Goal: Task Accomplishment & Management: Use online tool/utility

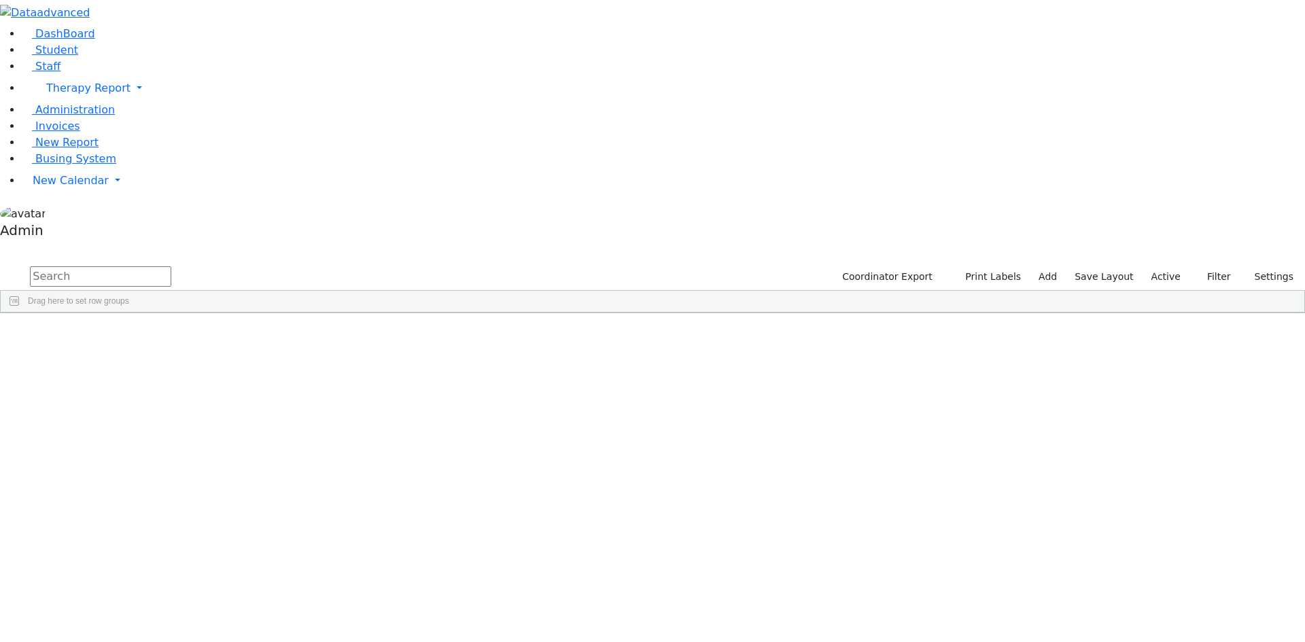
click at [171, 267] on input "text" at bounding box center [100, 277] width 141 height 20
type input "[PERSON_NAME]"
click at [224, 392] on div "Yisruel" at bounding box center [167, 401] width 111 height 19
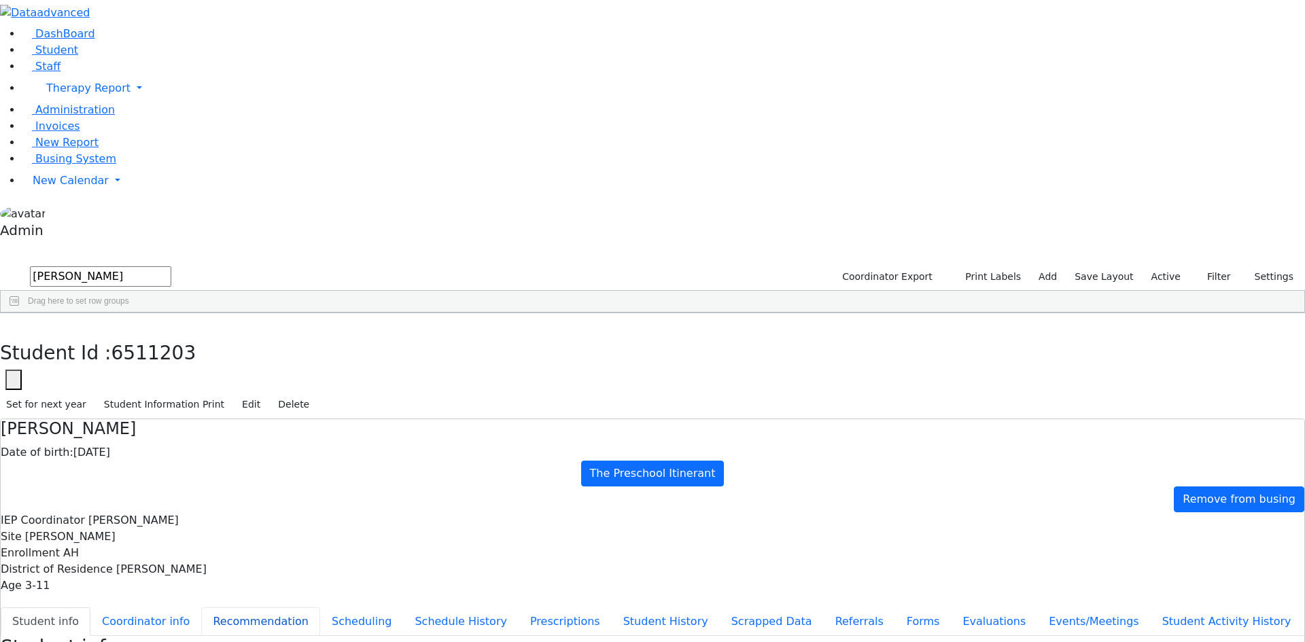
click at [309, 608] on button "Recommendation" at bounding box center [260, 622] width 119 height 29
checkbox input "true"
click at [59, 94] on span "New Calendar" at bounding box center [88, 88] width 84 height 13
click at [57, 214] on span "Calendar" at bounding box center [53, 207] width 49 height 13
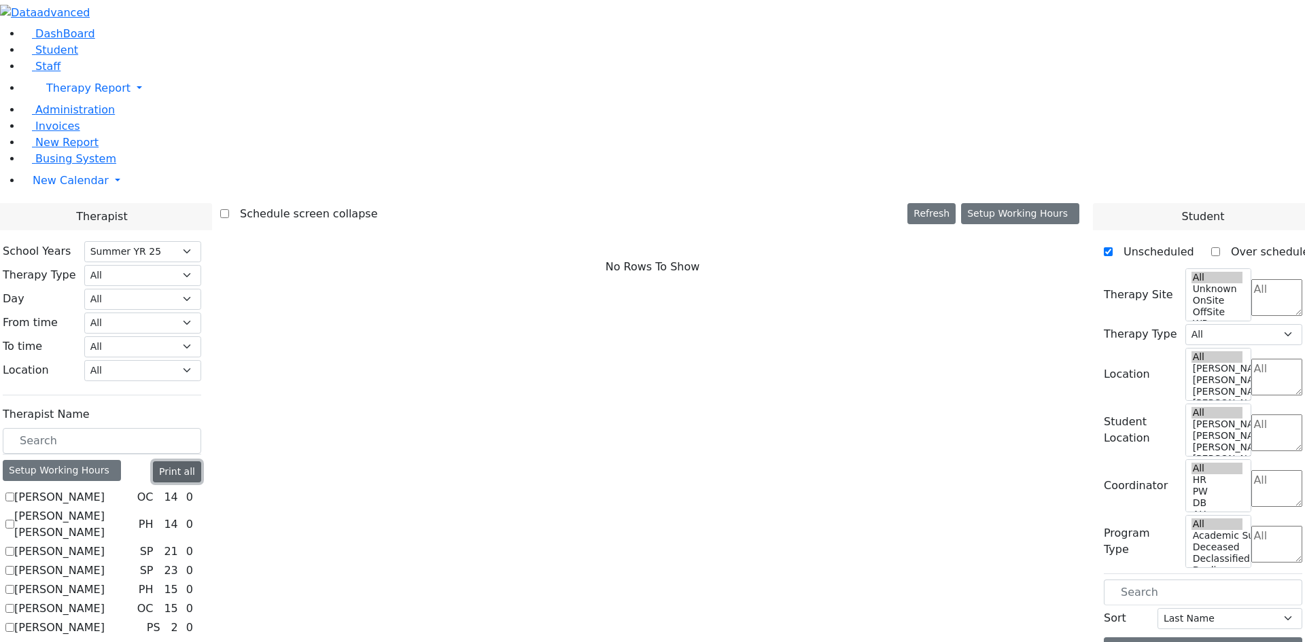
click at [201, 462] on button "Print all" at bounding box center [177, 472] width 48 height 21
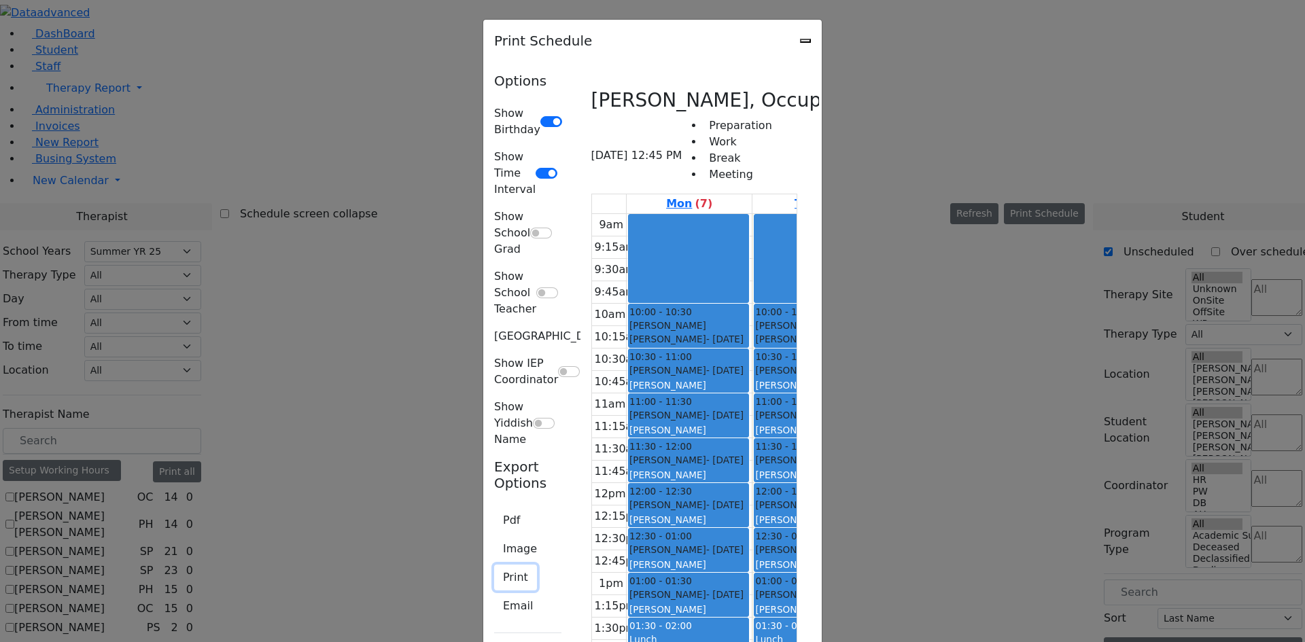
click at [494, 565] on button "Print" at bounding box center [515, 578] width 43 height 26
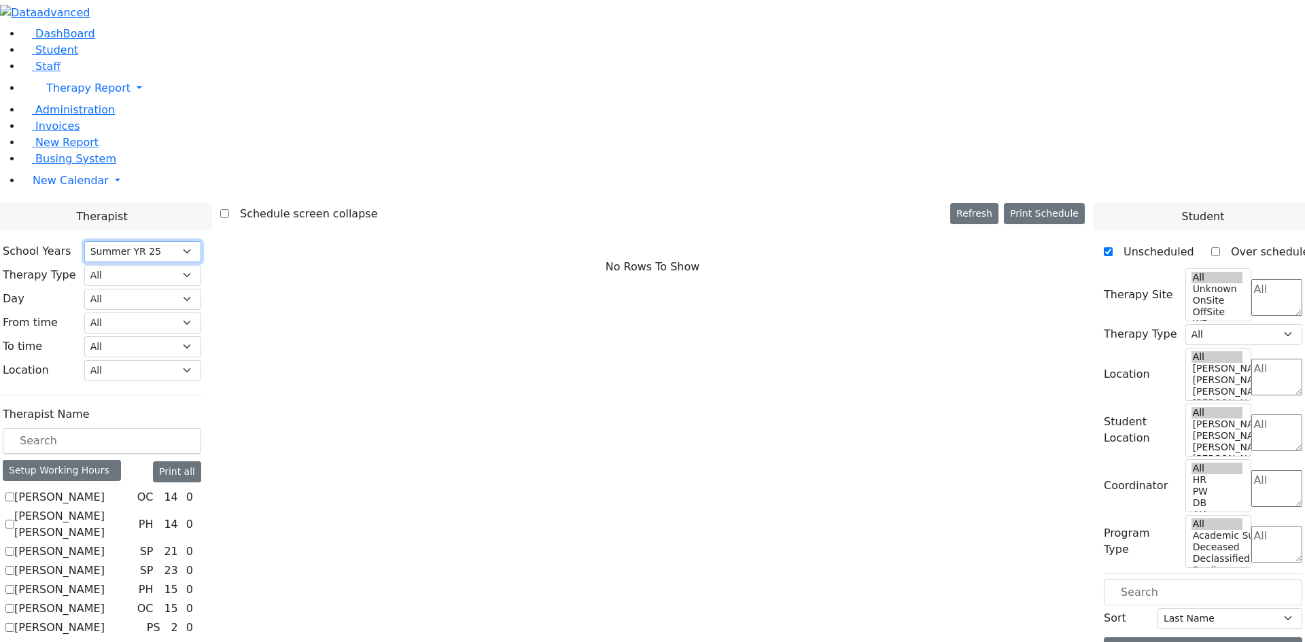
click at [201, 241] on select "Select School YR School YR 25-26 Summer YR 25 School YR 24-25 Summer YR 24 Scho…" at bounding box center [142, 251] width 117 height 21
select select "212"
click at [201, 241] on select "Select School YR School YR 25-26 Summer YR 25 School YR 24-25 Summer YR 24 Scho…" at bounding box center [142, 251] width 117 height 21
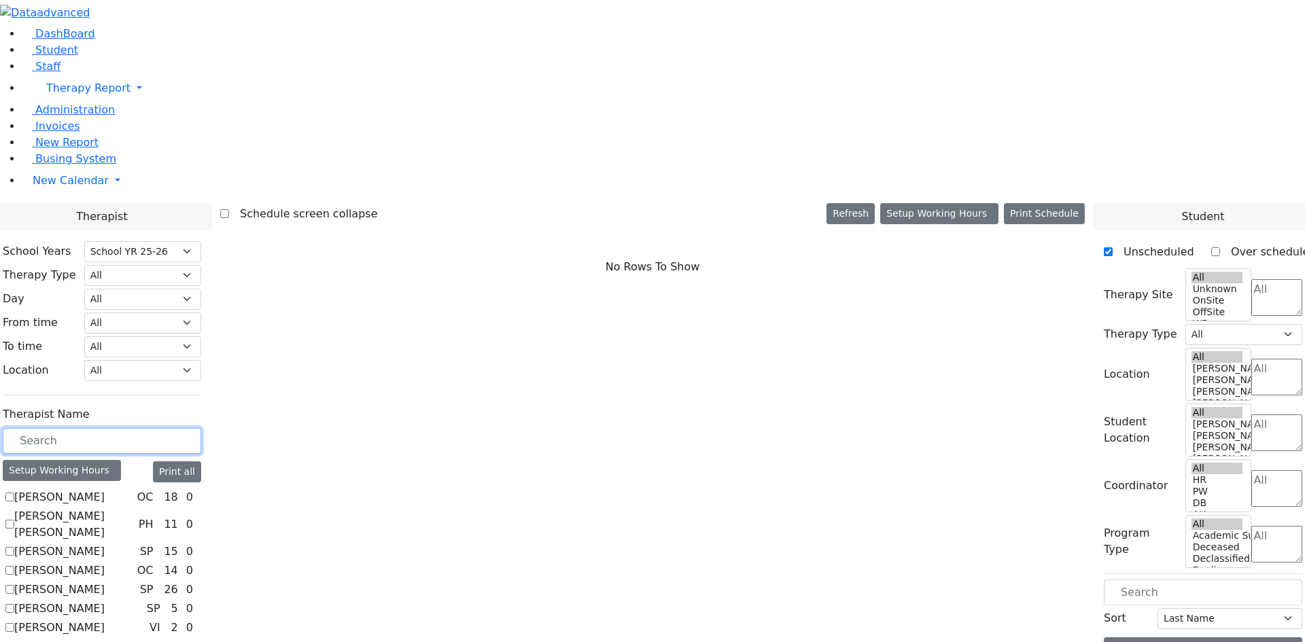
click at [201, 428] on input "text" at bounding box center [102, 441] width 199 height 26
type input "w"
click at [105, 623] on label "Wolner Miriam" at bounding box center [59, 631] width 90 height 16
click at [14, 626] on input "Wolner Miriam" at bounding box center [9, 630] width 9 height 9
checkbox input "true"
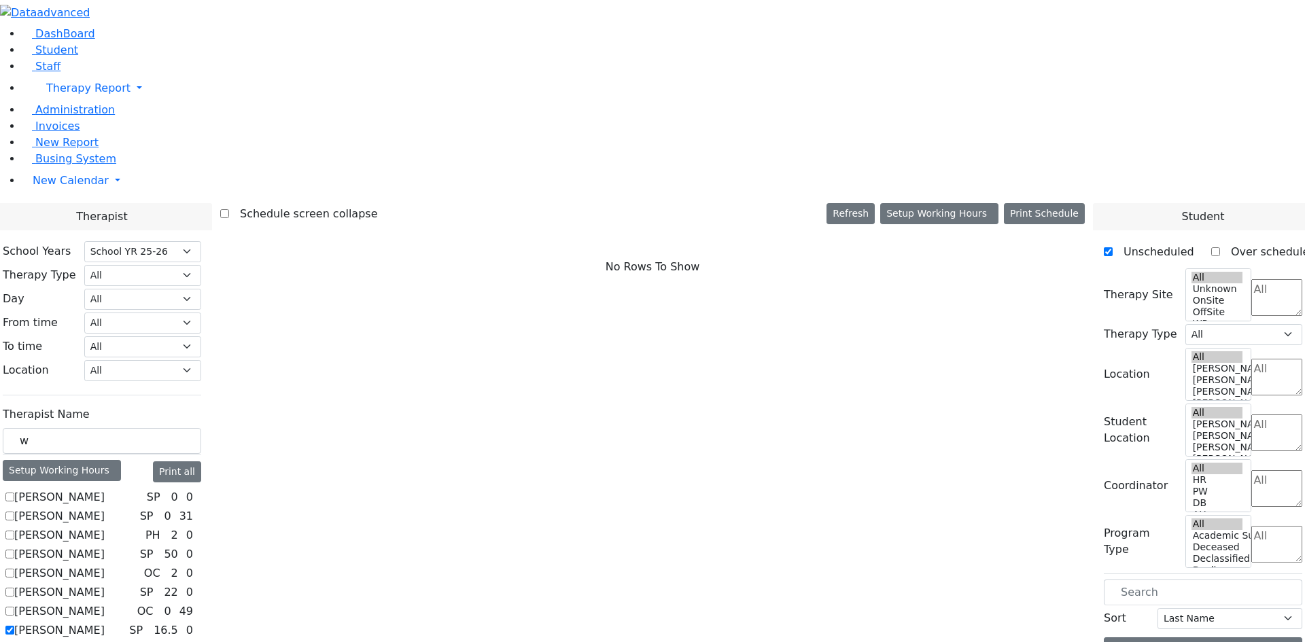
select select "3"
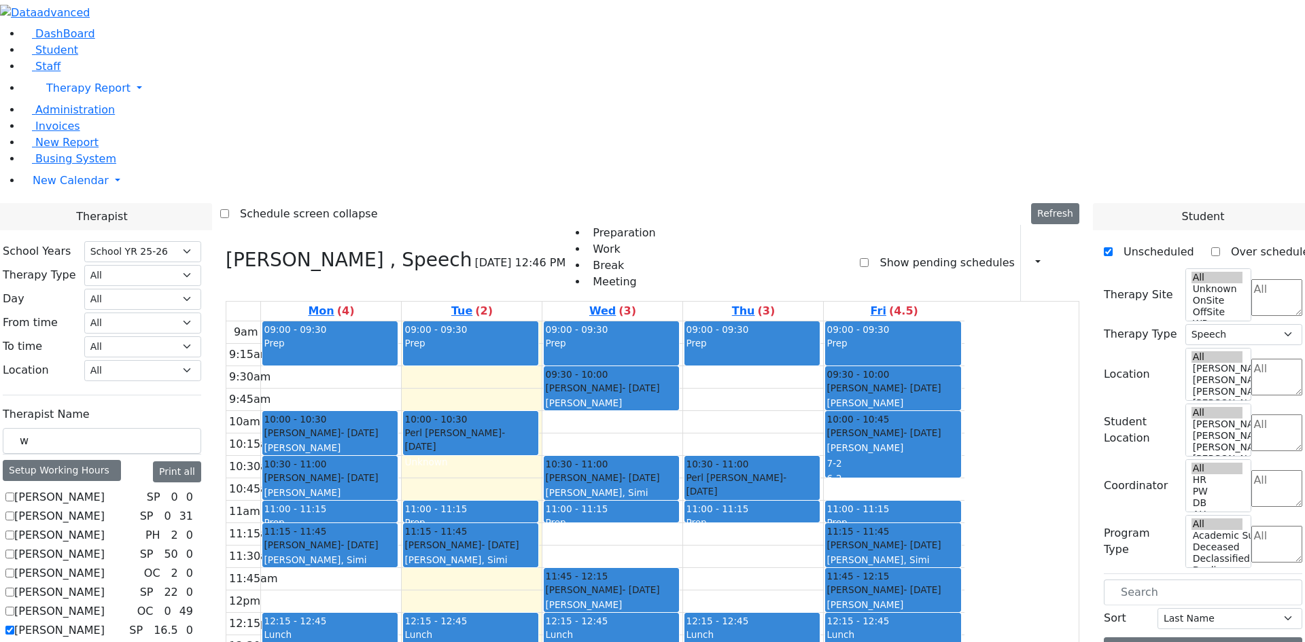
click at [1034, 225] on div "Print Schedule Print All Print Info Print Pending Schedule Print Non Pending Sc…" at bounding box center [1049, 263] width 59 height 76
click at [1030, 256] on icon "button" at bounding box center [1030, 262] width 0 height 13
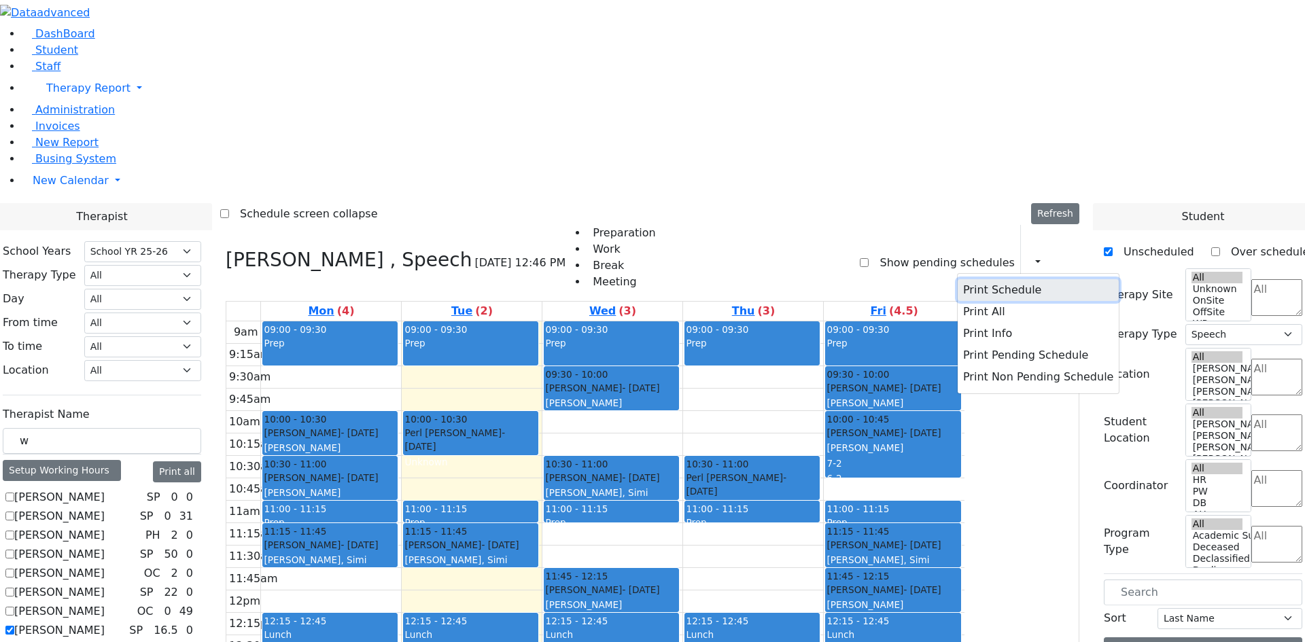
click at [999, 279] on button "Print Schedule" at bounding box center [1038, 290] width 161 height 22
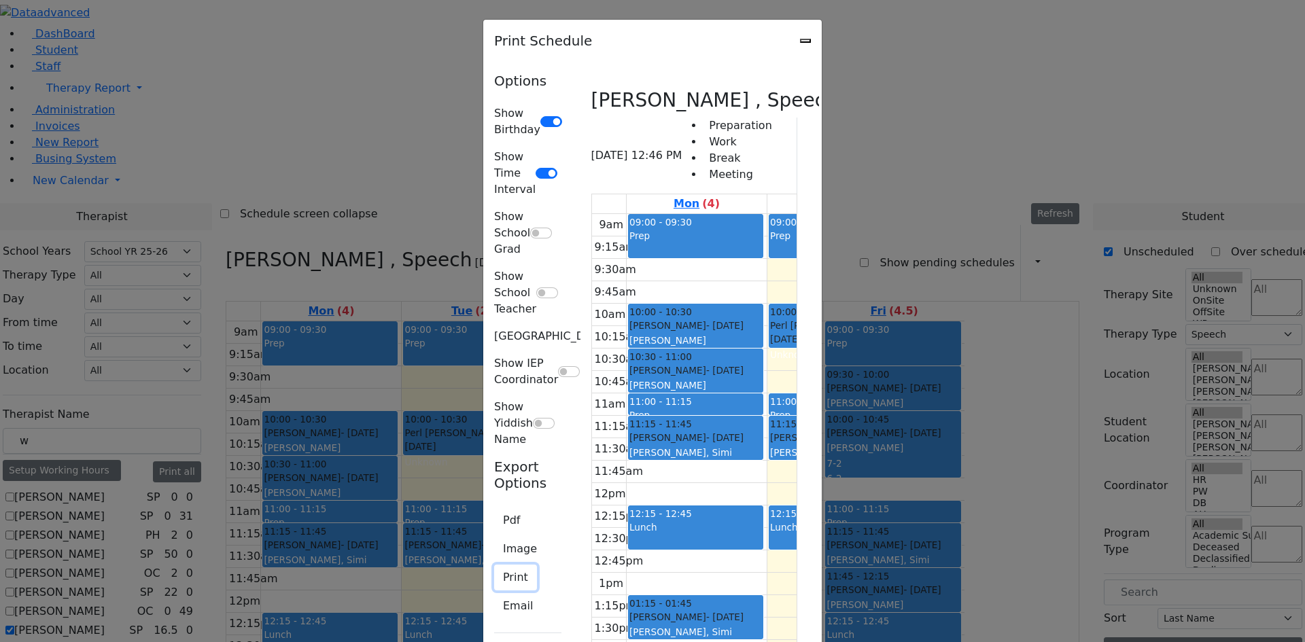
click at [494, 565] on button "Print" at bounding box center [515, 578] width 43 height 26
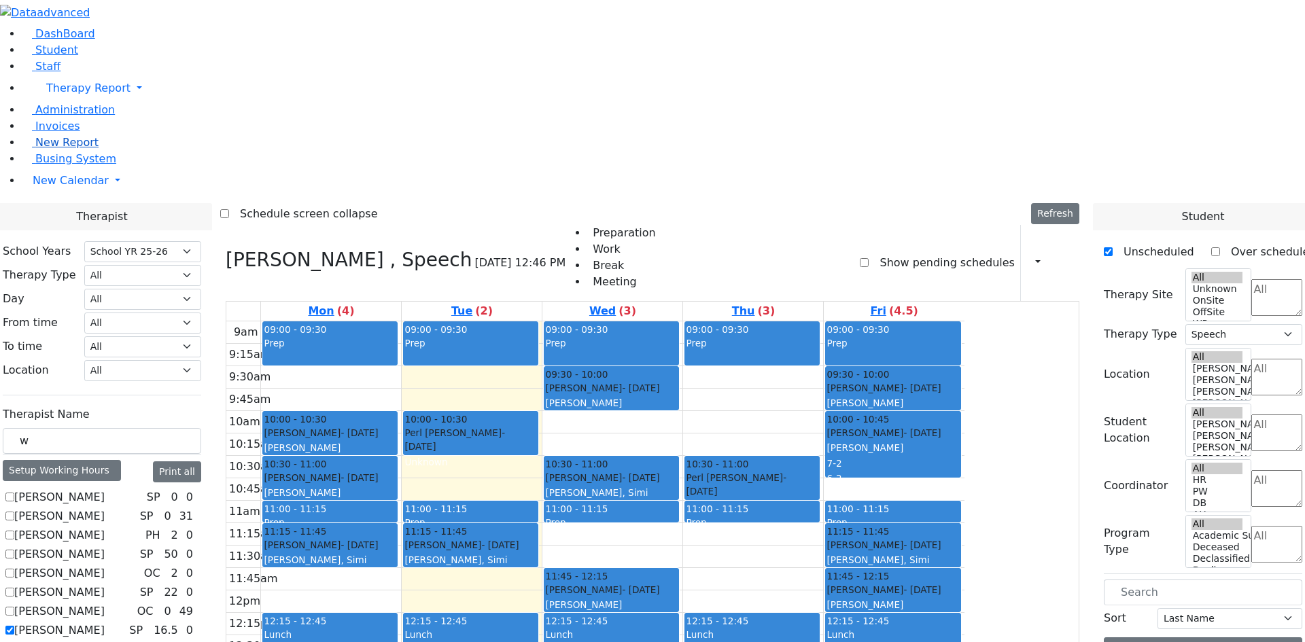
click at [57, 149] on span "New Report" at bounding box center [66, 142] width 63 height 13
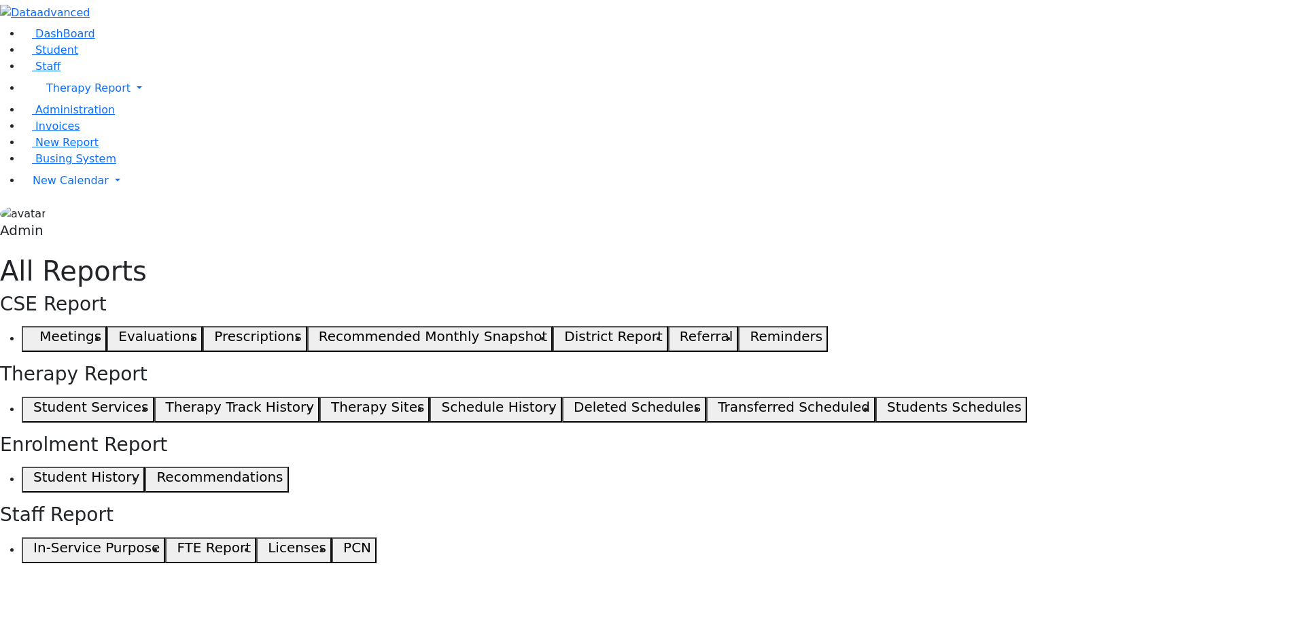
click at [154, 397] on button "Student Services" at bounding box center [88, 410] width 133 height 26
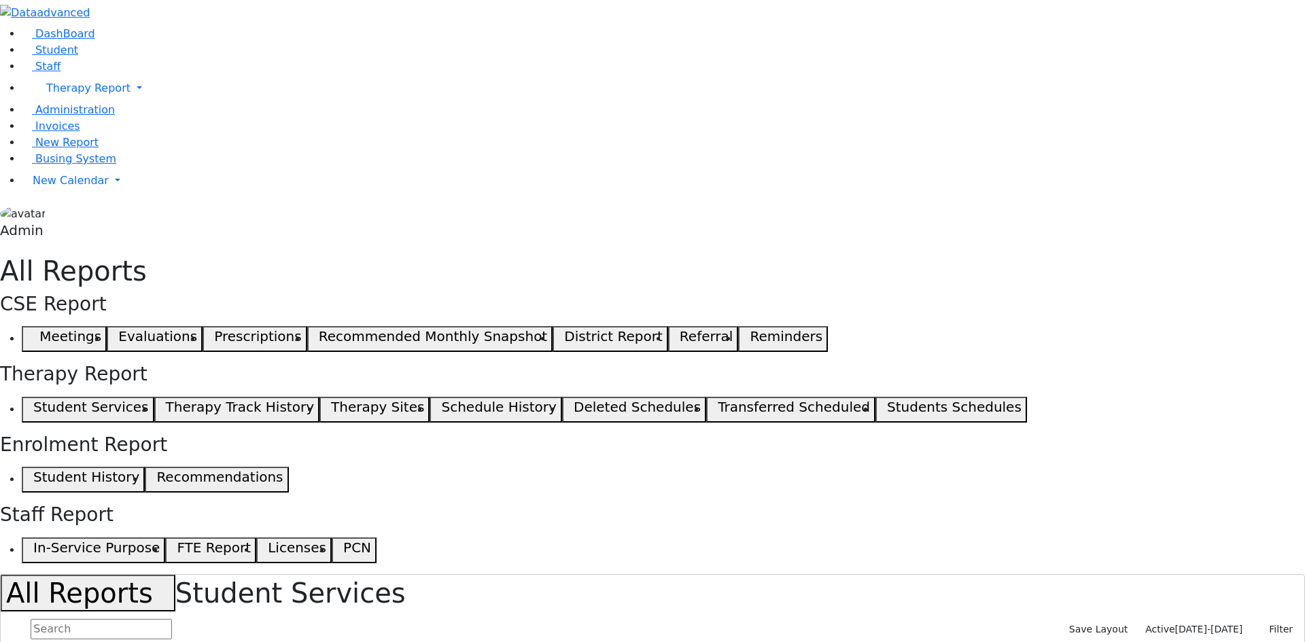
click at [1207, 624] on span "07/02/2025-08/12/2025" at bounding box center [1209, 629] width 68 height 11
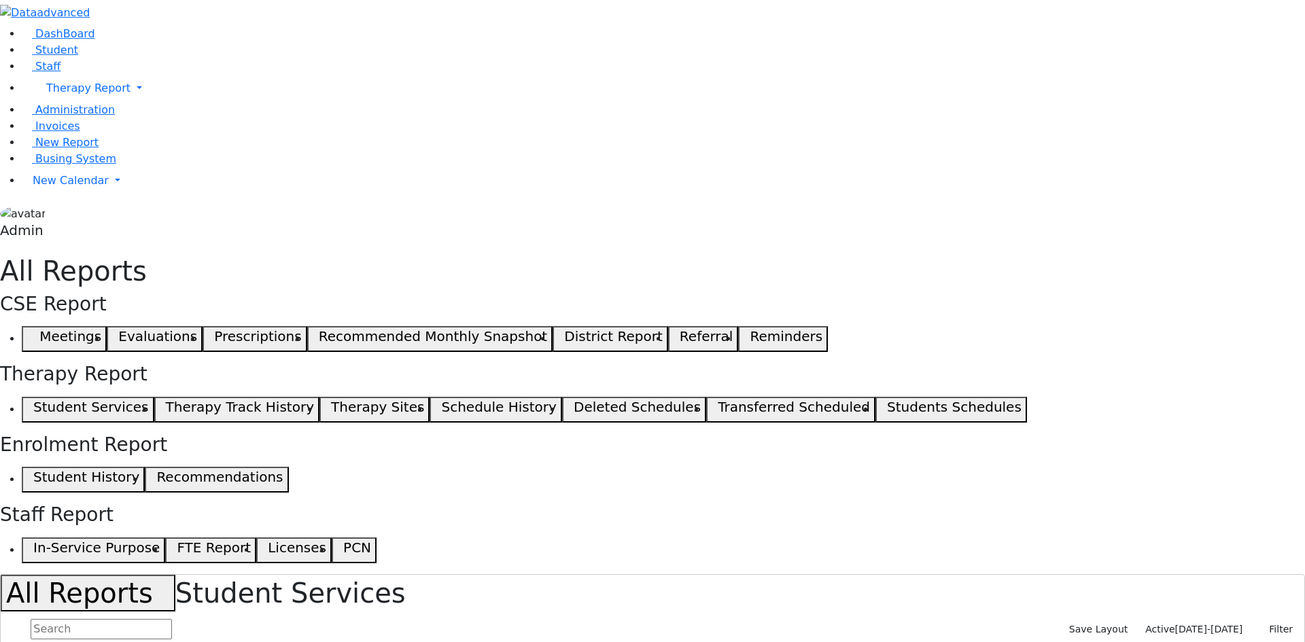
select select "landscape"
type input "12"
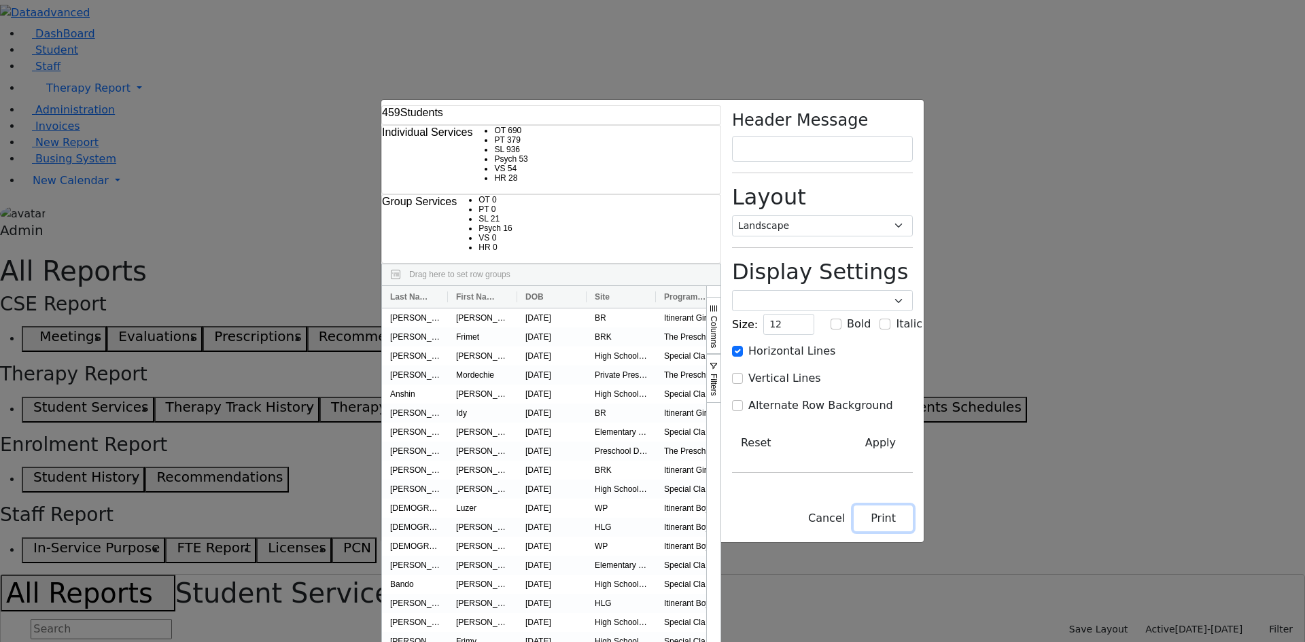
click at [913, 532] on button "Print" at bounding box center [883, 519] width 59 height 26
click at [854, 532] on button "Cancel" at bounding box center [827, 519] width 54 height 26
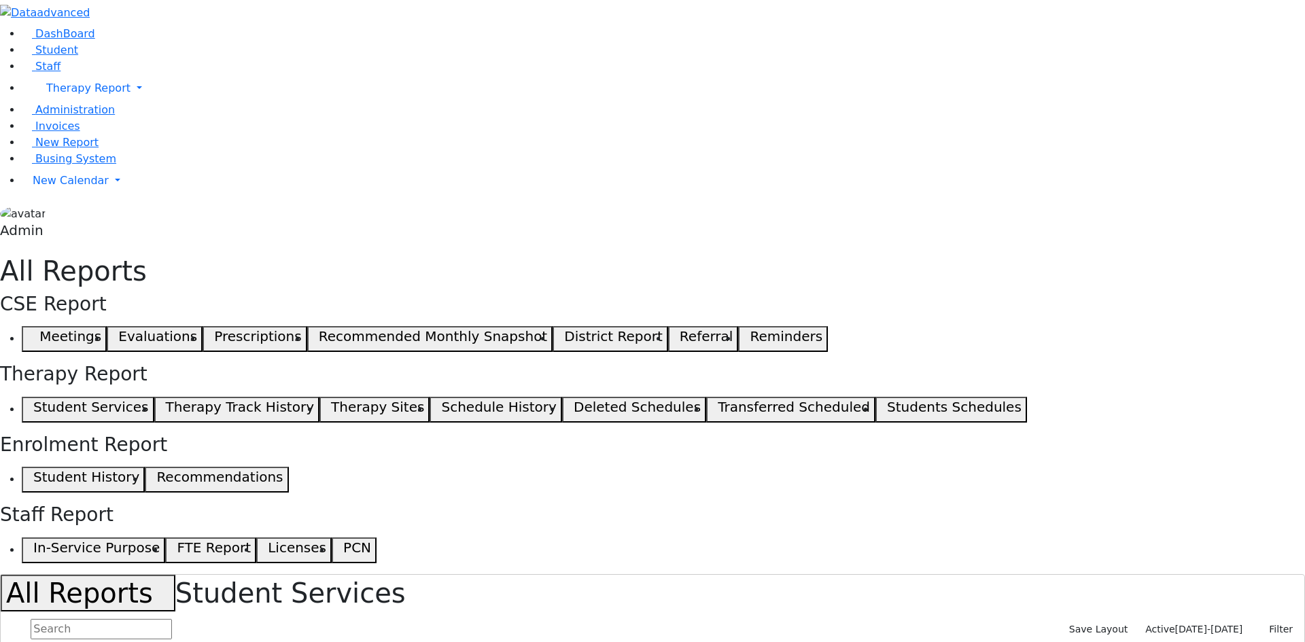
checkbox input "false"
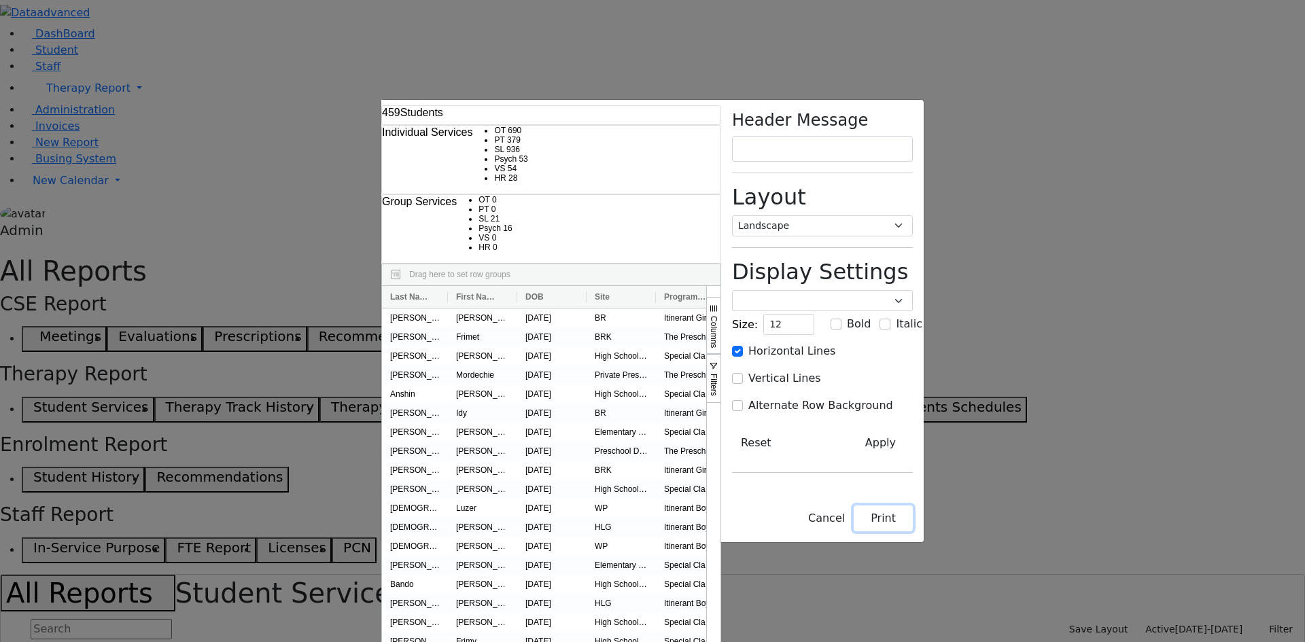
click at [913, 532] on button "Print" at bounding box center [883, 519] width 59 height 26
click at [854, 532] on button "Cancel" at bounding box center [827, 519] width 54 height 26
